Goal: Task Accomplishment & Management: Complete application form

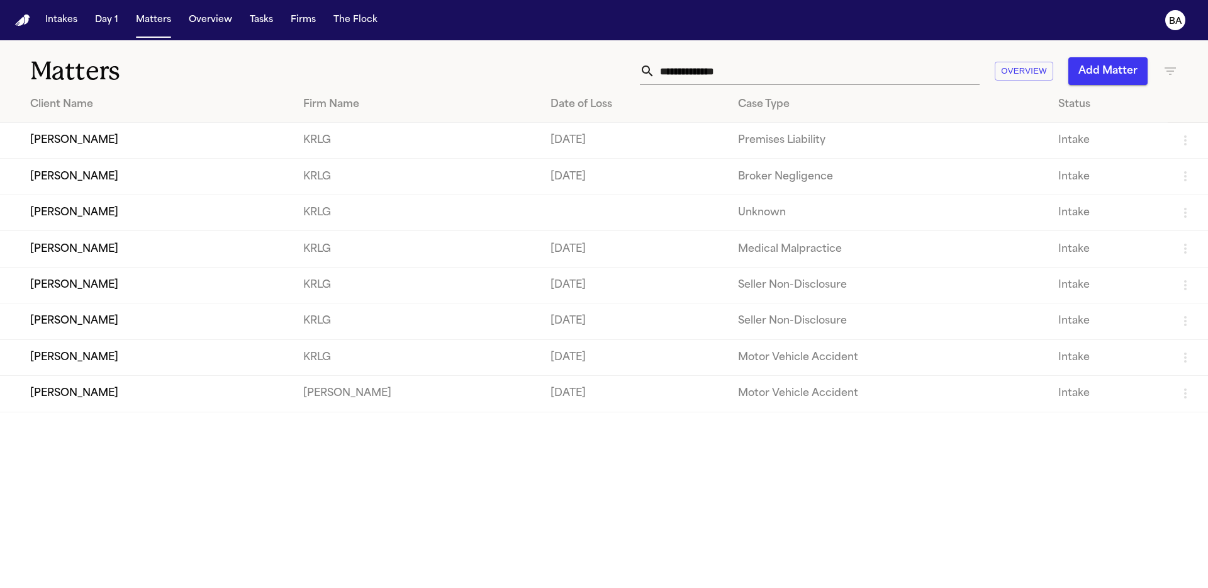
click at [348, 138] on td "KRLG" at bounding box center [416, 141] width 247 height 36
click at [293, 140] on td "[PERSON_NAME]" at bounding box center [146, 141] width 293 height 36
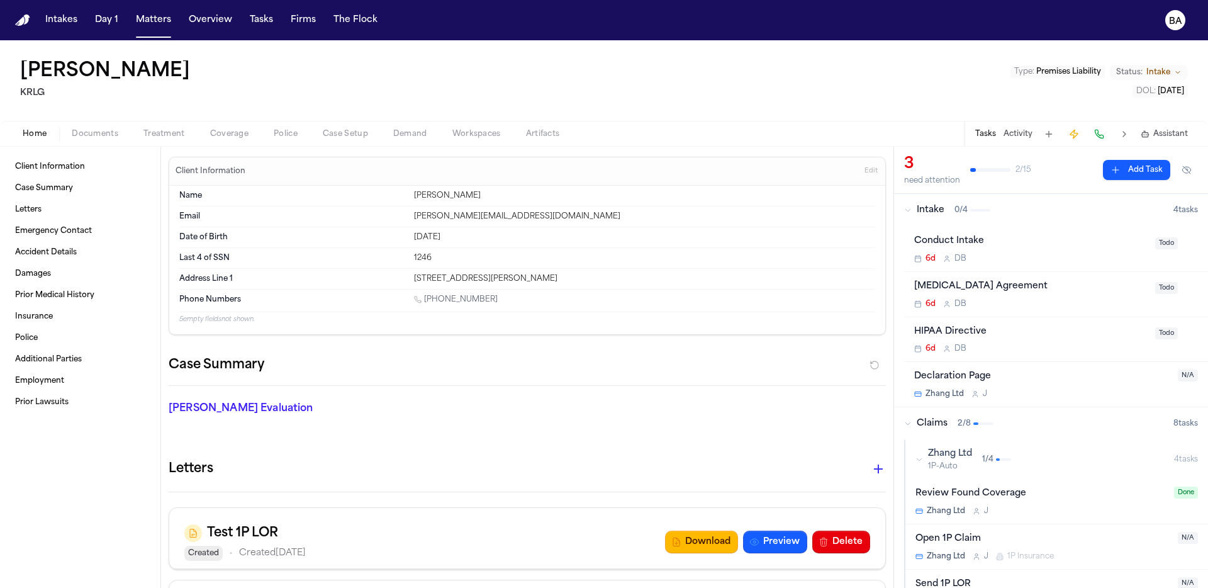
click at [250, 137] on button "Coverage" at bounding box center [230, 133] width 64 height 15
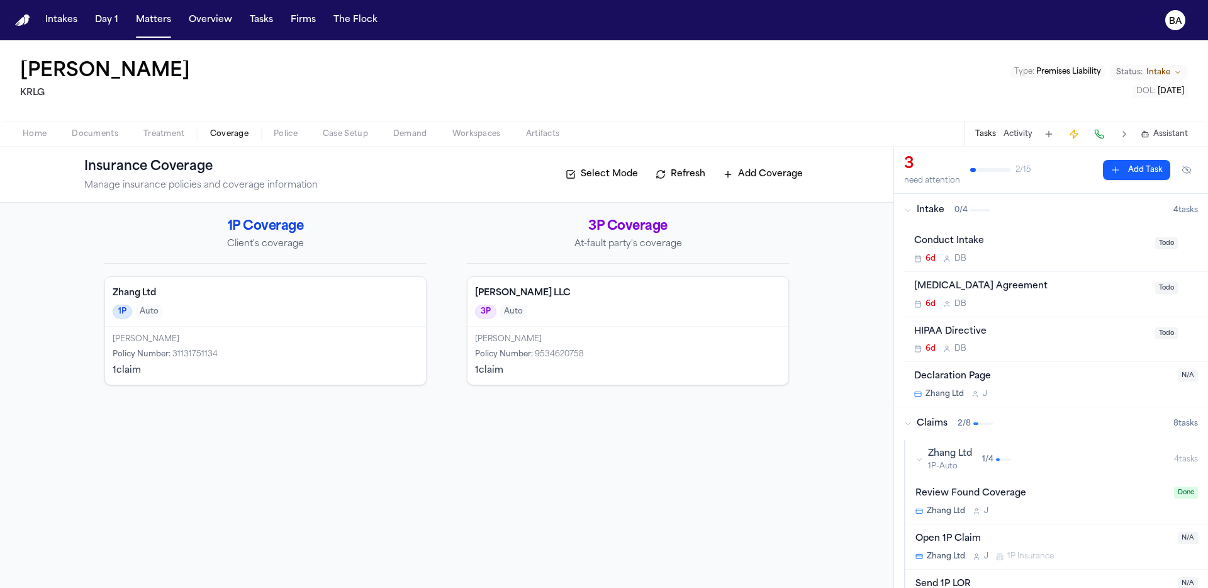
click at [396, 290] on h4 "Zhang Ltd" at bounding box center [266, 293] width 306 height 13
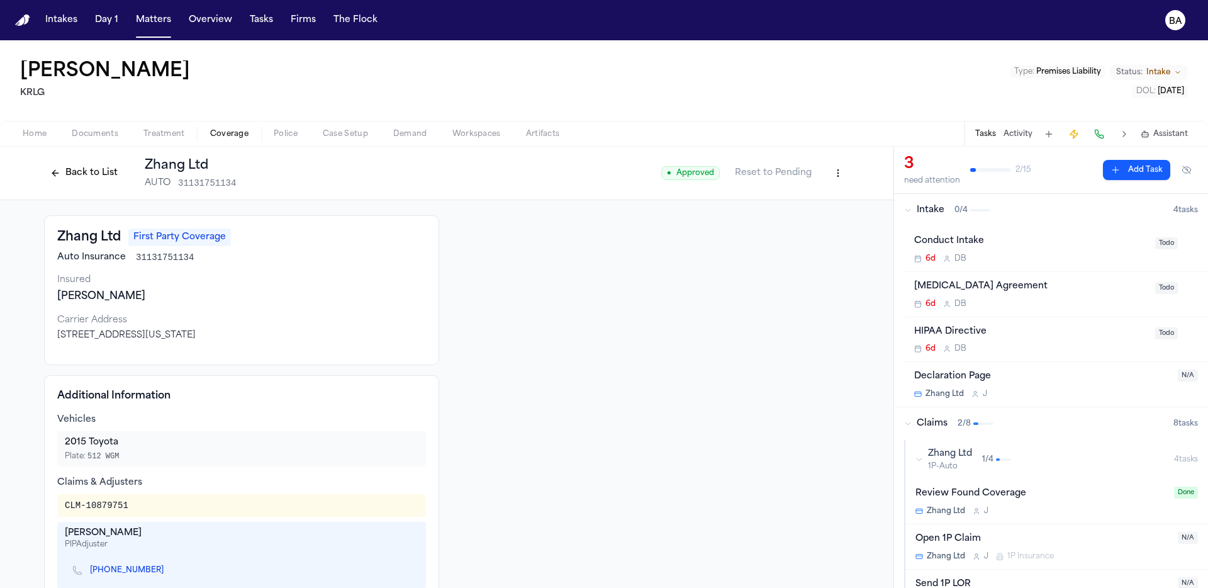
click at [826, 177] on html "Intakes Day 1 Matters Overview Tasks Firms The Flock BA [PERSON_NAME] KRLG Type…" at bounding box center [604, 294] width 1208 height 588
click at [807, 201] on div "Edit Coverage" at bounding box center [791, 200] width 106 height 20
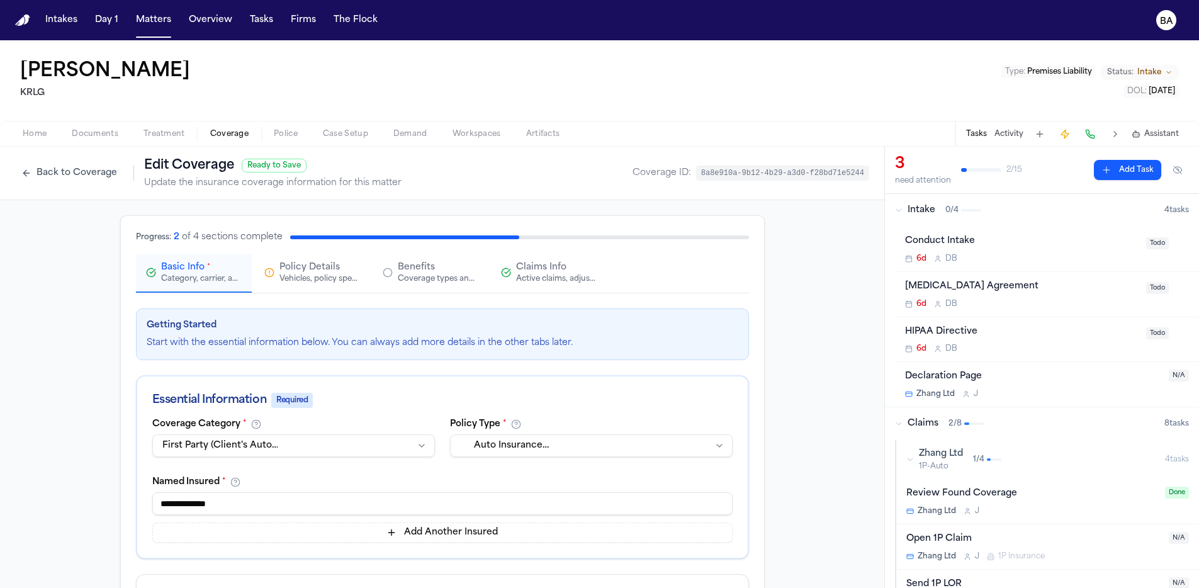
click at [531, 272] on span "Claims Info" at bounding box center [541, 267] width 50 height 13
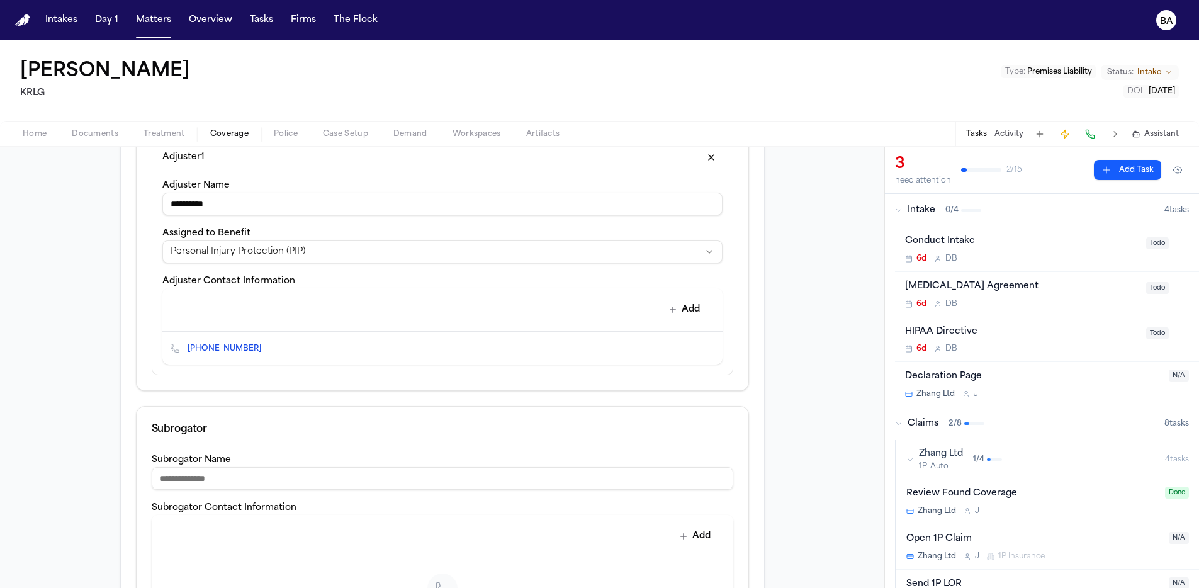
scroll to position [240, 0]
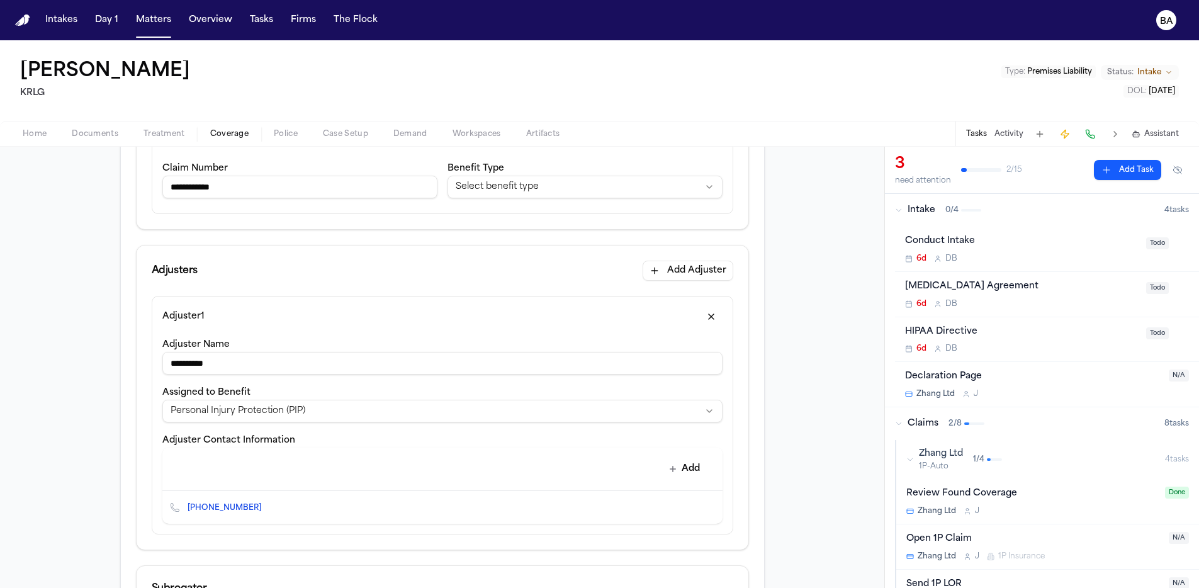
click at [308, 188] on input "**********" at bounding box center [299, 187] width 275 height 23
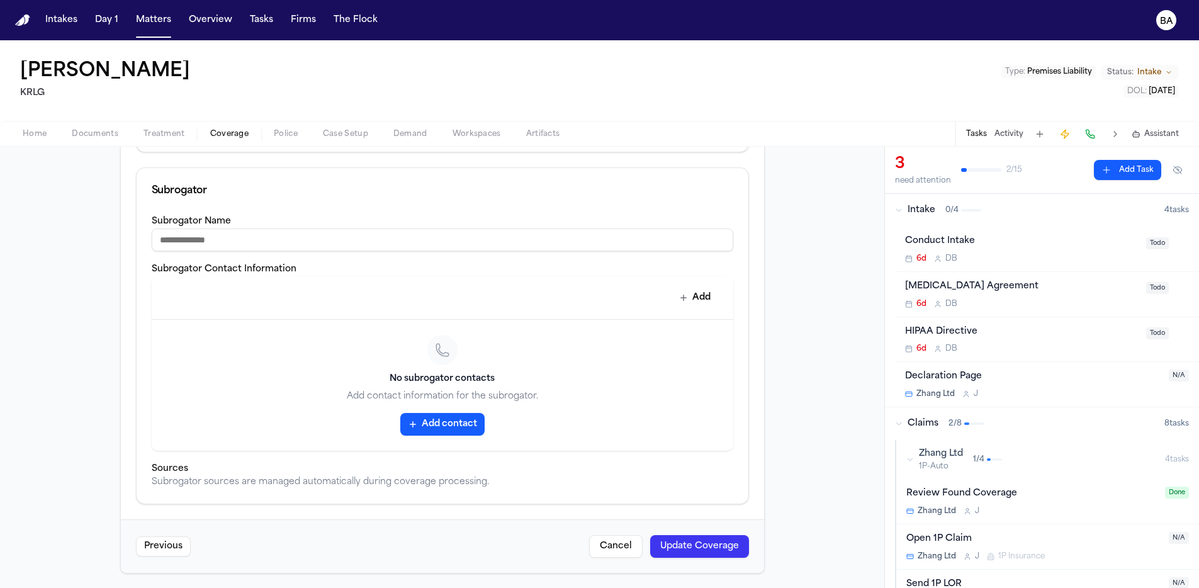
type input "**********"
drag, startPoint x: 685, startPoint y: 544, endPoint x: 683, endPoint y: 524, distance: 20.3
click at [685, 544] on button "Update Coverage" at bounding box center [699, 546] width 99 height 23
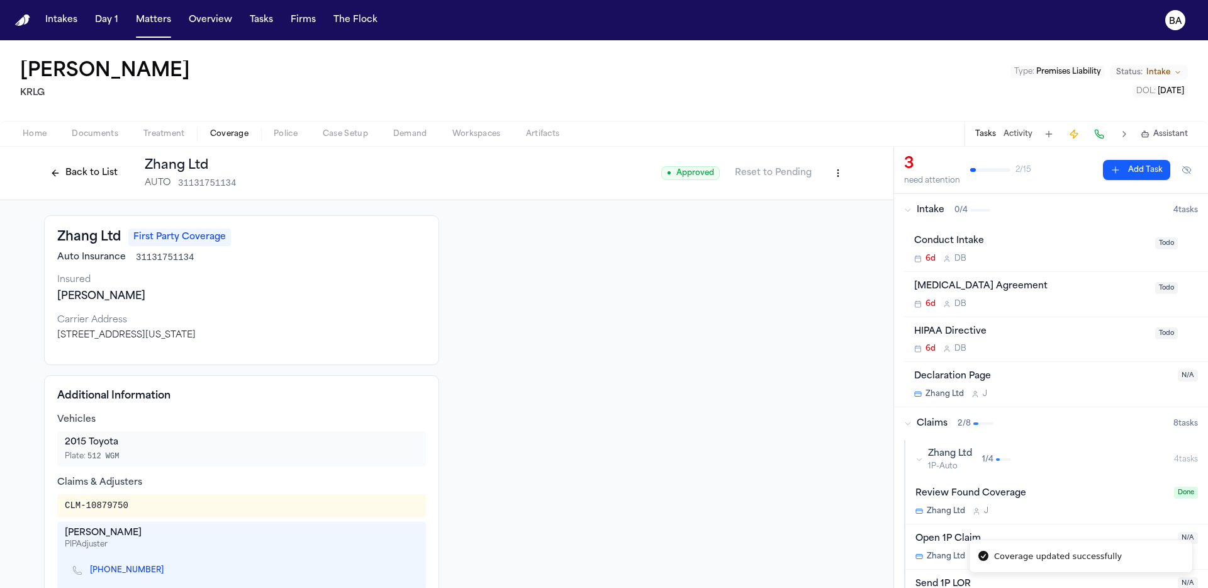
click at [829, 176] on html "Coverage updated successfully Intakes Day 1 Matters Overview Tasks Firms The Fl…" at bounding box center [604, 294] width 1208 height 588
click at [778, 202] on div "Edit Coverage" at bounding box center [791, 200] width 106 height 20
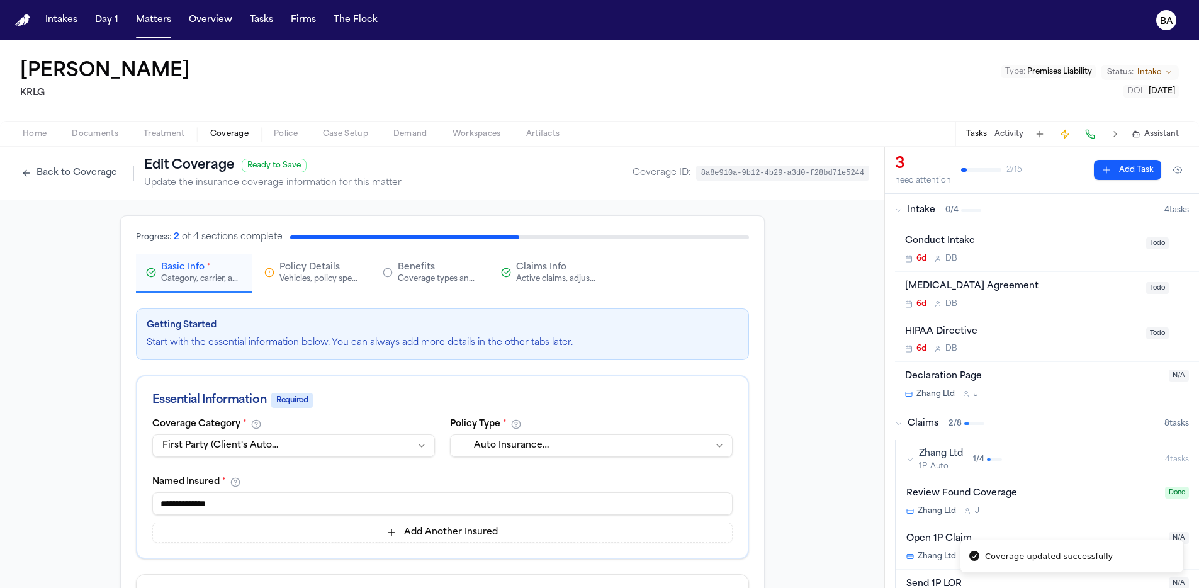
click at [541, 281] on div "Active claims, adjusters, and subrogation details" at bounding box center [556, 279] width 81 height 10
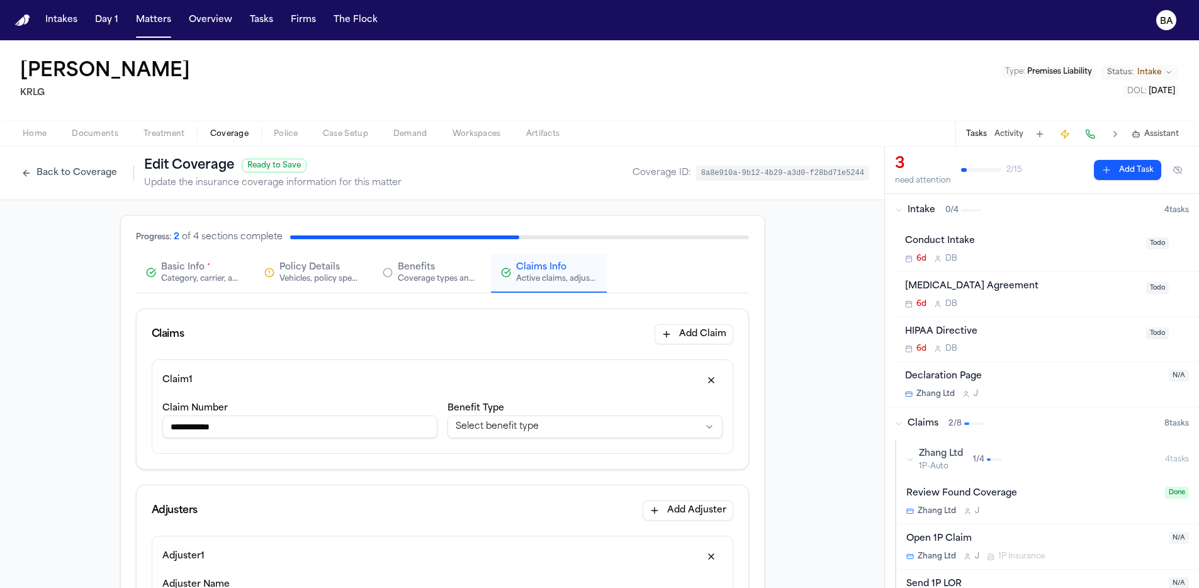
click at [345, 433] on input "**********" at bounding box center [299, 426] width 275 height 23
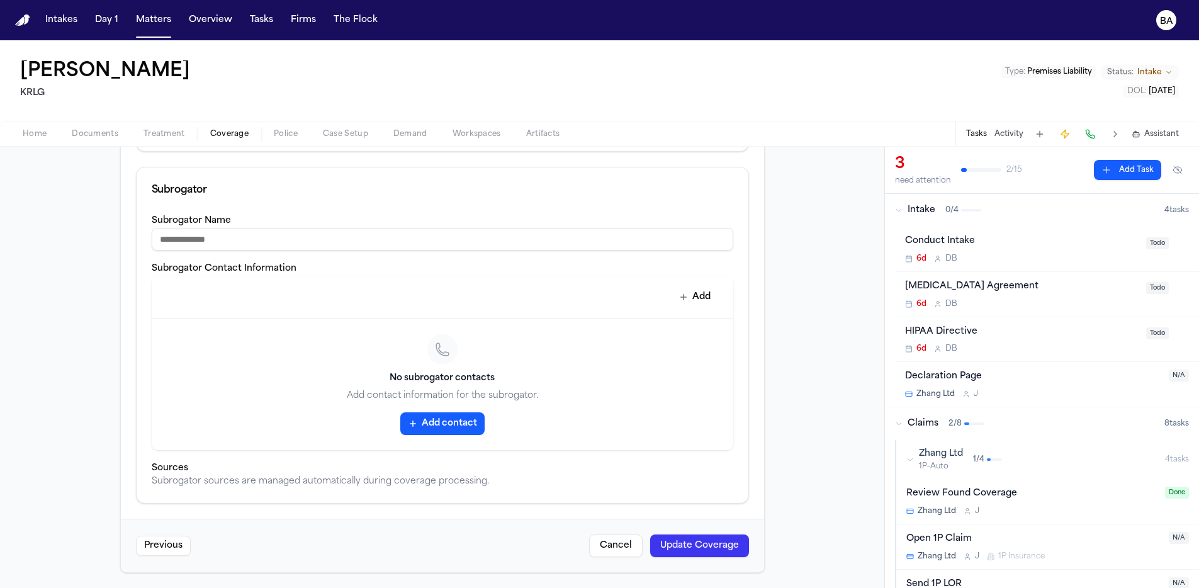
scroll to position [65, 0]
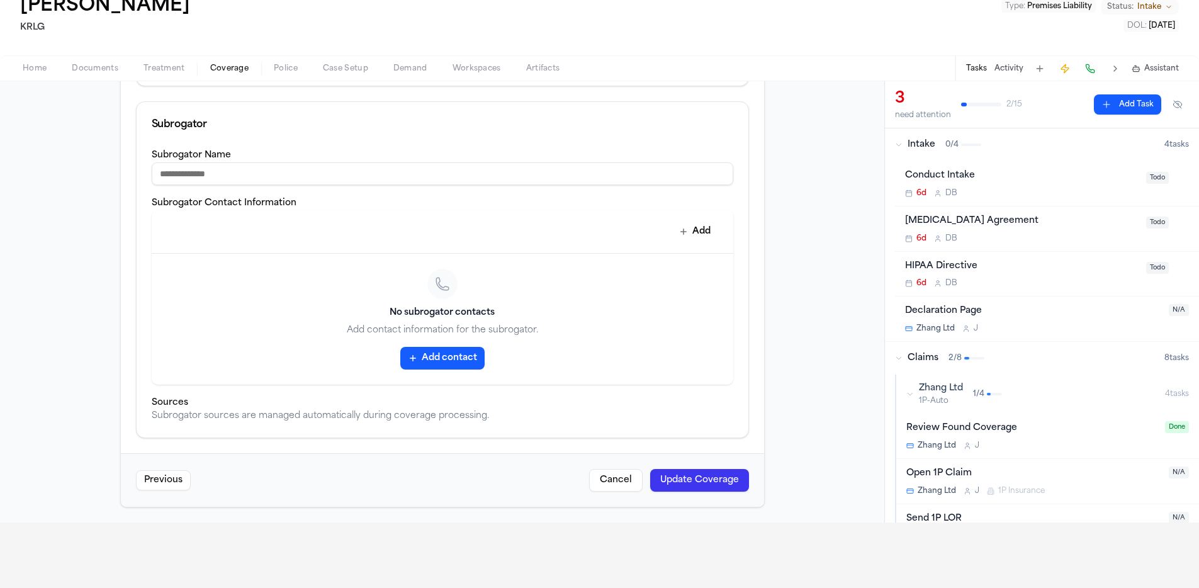
type input "**********"
click at [695, 478] on button "Update Coverage" at bounding box center [699, 480] width 99 height 23
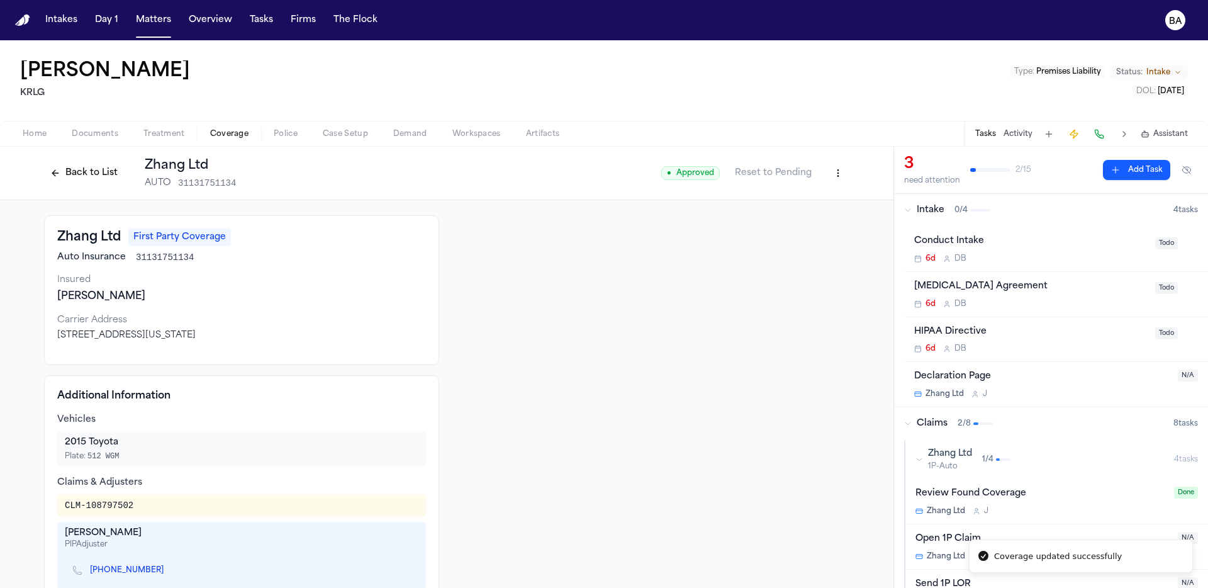
scroll to position [16, 0]
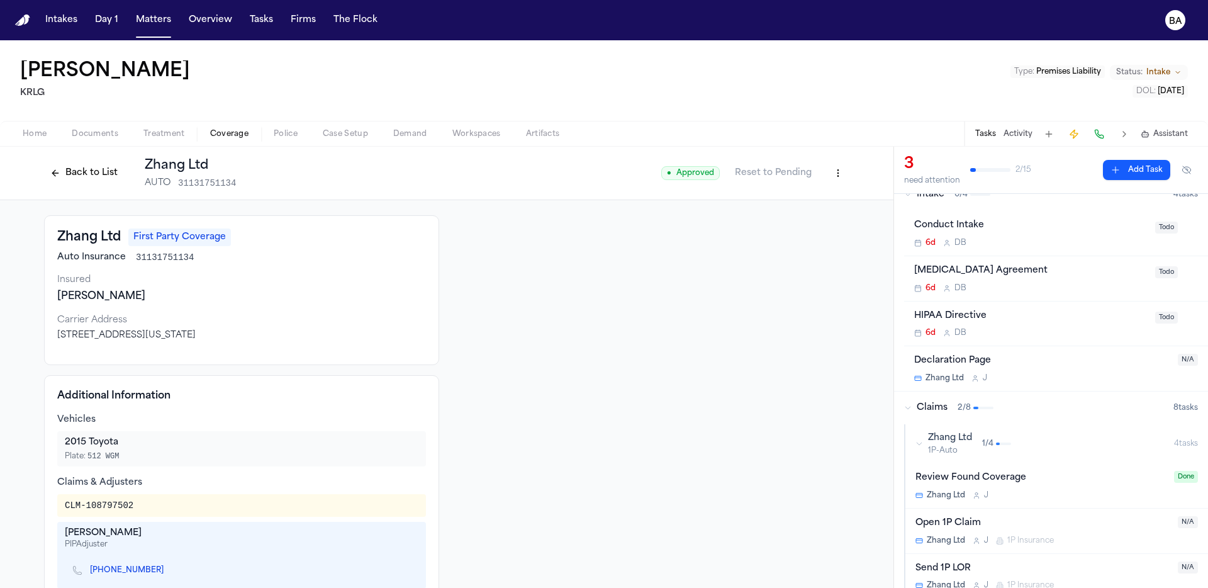
click at [1055, 443] on div "Zhang Ltd 1P-Auto 1 / 4" at bounding box center [1045, 444] width 259 height 24
click at [1051, 447] on div "Zhang Ltd 1P-Auto 1 / 4" at bounding box center [1045, 444] width 259 height 24
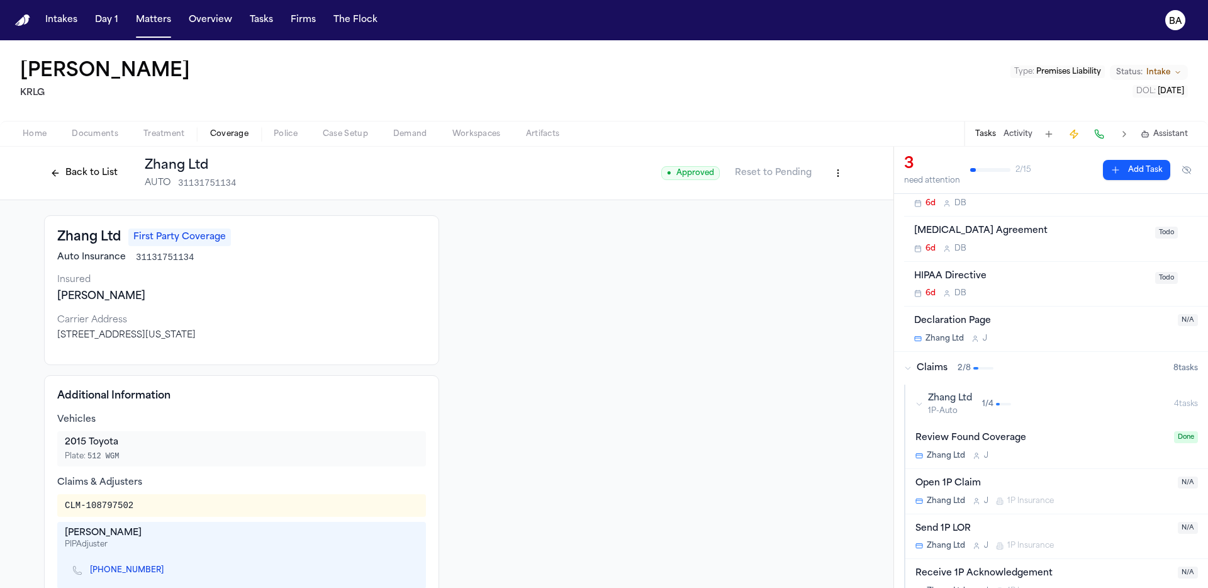
scroll to position [72, 0]
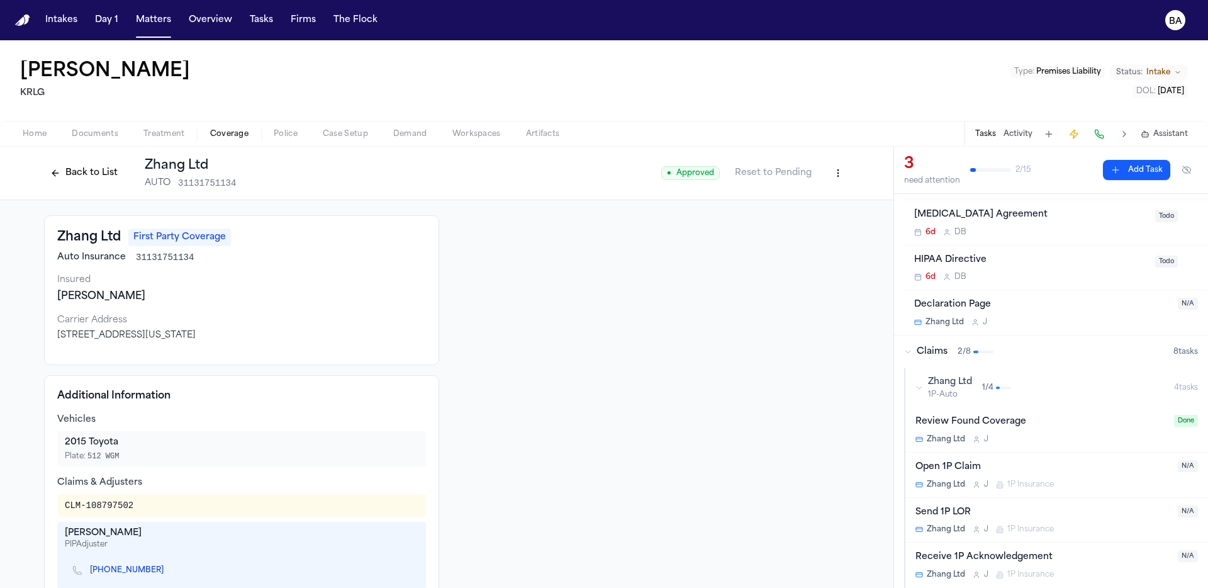
click at [1043, 513] on div "Send 1P LOR" at bounding box center [1043, 512] width 255 height 14
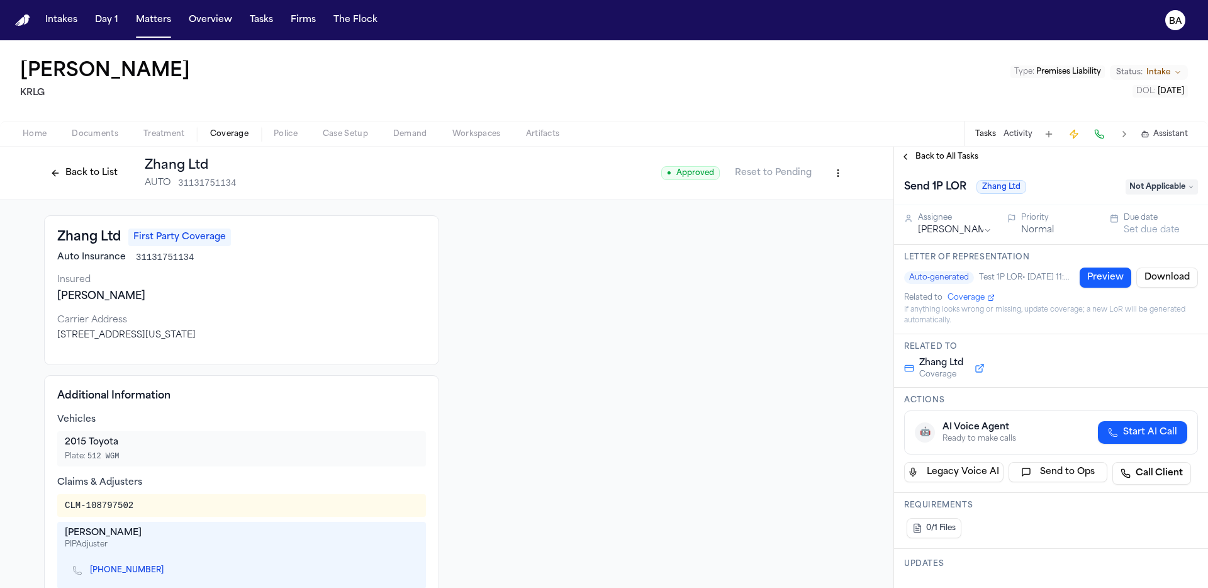
click at [1084, 276] on button "Preview" at bounding box center [1106, 277] width 52 height 20
